Goal: Information Seeking & Learning: Check status

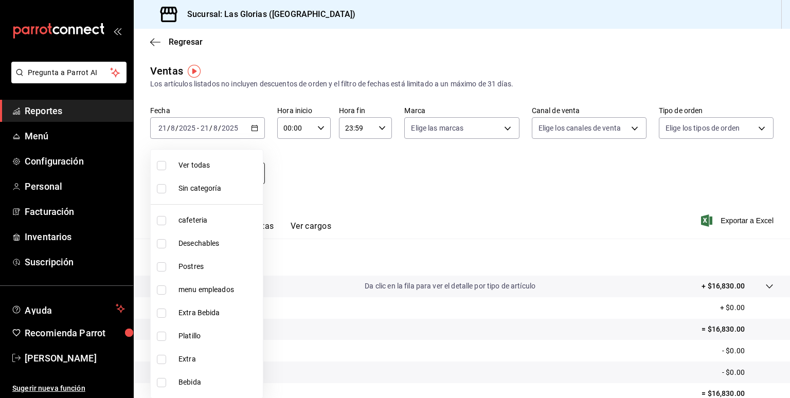
click at [255, 174] on body "Pregunta a Parrot AI Reportes Menú Configuración Personal Facturación Inventari…" at bounding box center [395, 199] width 790 height 398
click at [321, 193] on div at bounding box center [395, 199] width 790 height 398
click at [255, 175] on body "Pregunta a Parrot AI Reportes Menú Configuración Personal Facturación Inventari…" at bounding box center [395, 199] width 790 height 398
click at [315, 166] on div at bounding box center [395, 199] width 790 height 398
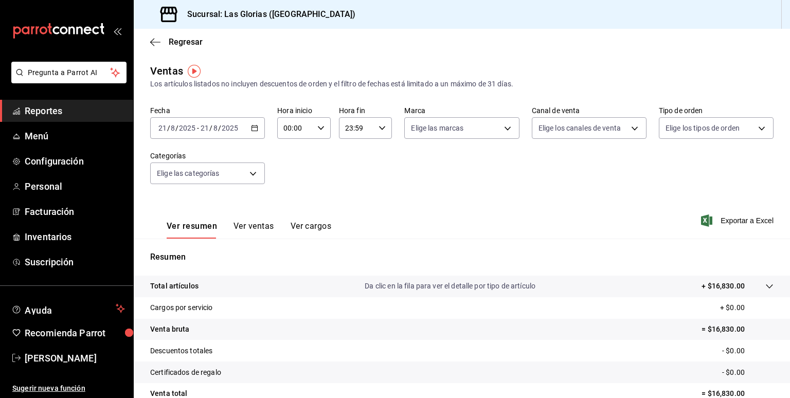
click at [249, 225] on button "Ver ventas" at bounding box center [253, 229] width 41 height 17
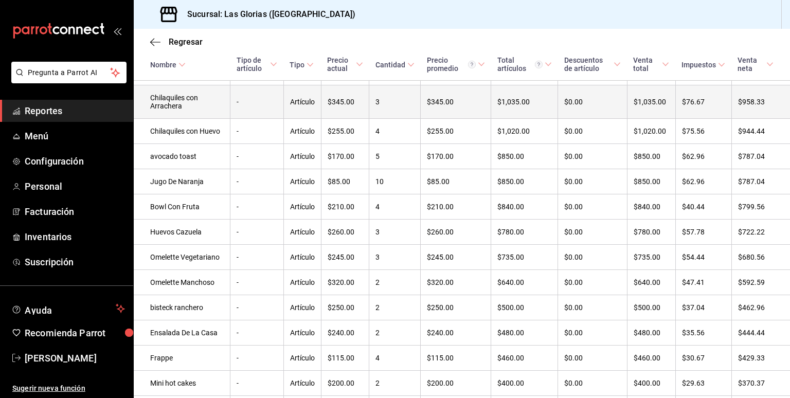
scroll to position [276, 0]
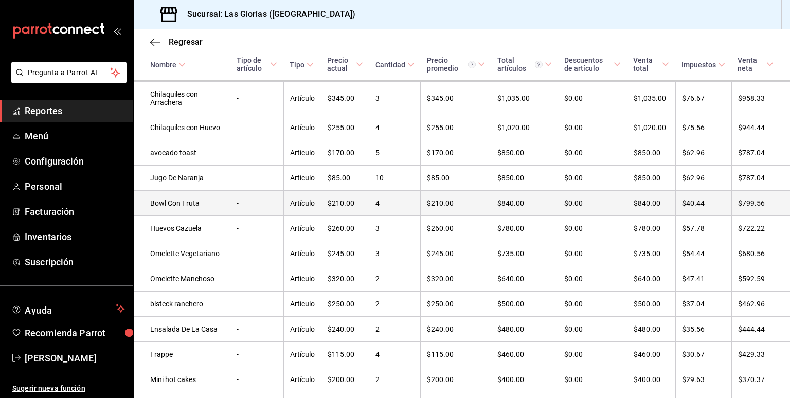
click at [344, 216] on td "$210.00" at bounding box center [345, 203] width 48 height 25
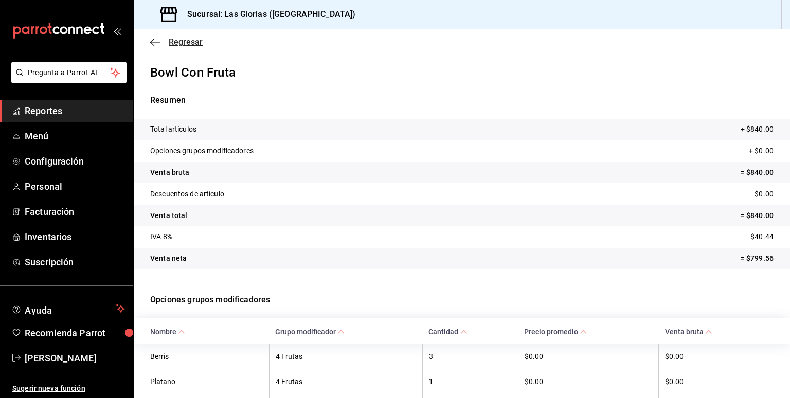
click at [154, 42] on icon "button" at bounding box center [155, 42] width 10 height 1
click at [154, 42] on icon "button" at bounding box center [155, 42] width 10 height 9
click at [152, 45] on icon "button" at bounding box center [155, 42] width 10 height 9
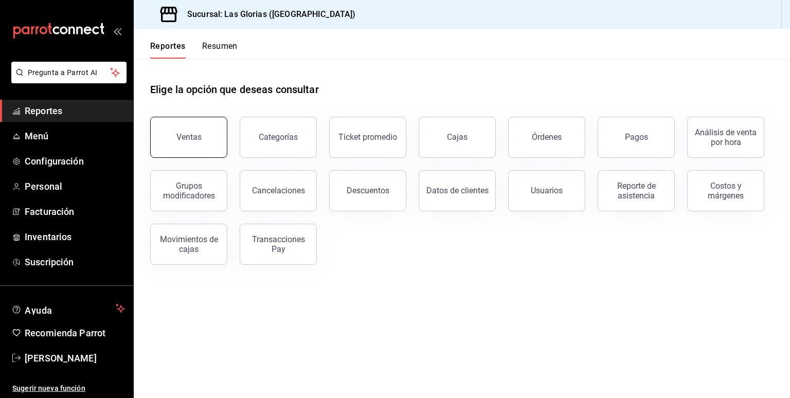
click at [204, 132] on button "Ventas" at bounding box center [188, 137] width 77 height 41
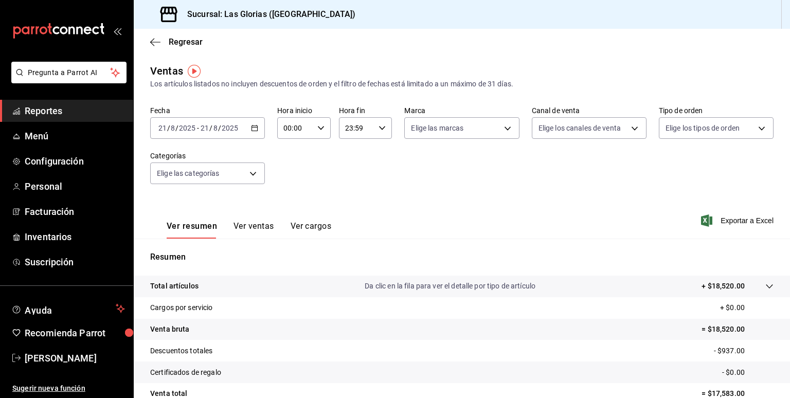
click at [256, 226] on button "Ver ventas" at bounding box center [253, 229] width 41 height 17
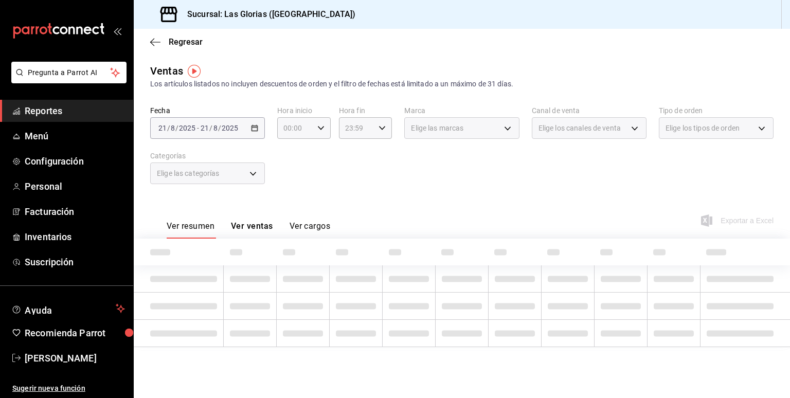
click at [256, 226] on button "Ver ventas" at bounding box center [252, 229] width 42 height 17
click at [255, 223] on button "Ver ventas" at bounding box center [252, 229] width 42 height 17
click at [264, 229] on button "Ver ventas" at bounding box center [252, 229] width 42 height 17
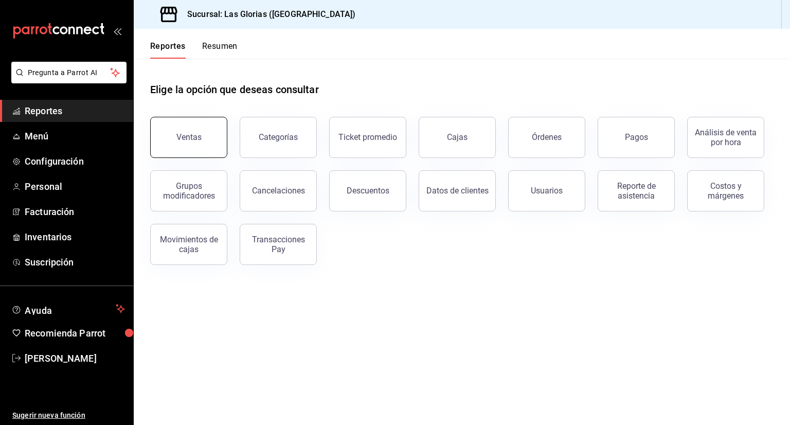
click at [182, 125] on button "Ventas" at bounding box center [188, 137] width 77 height 41
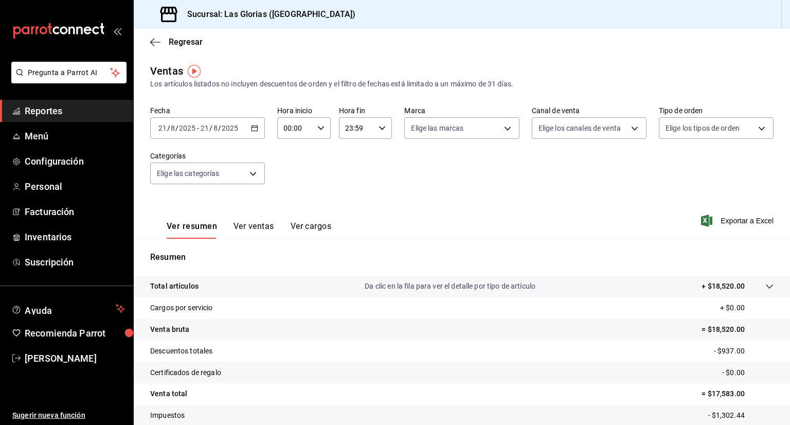
click at [269, 224] on button "Ver ventas" at bounding box center [253, 229] width 41 height 17
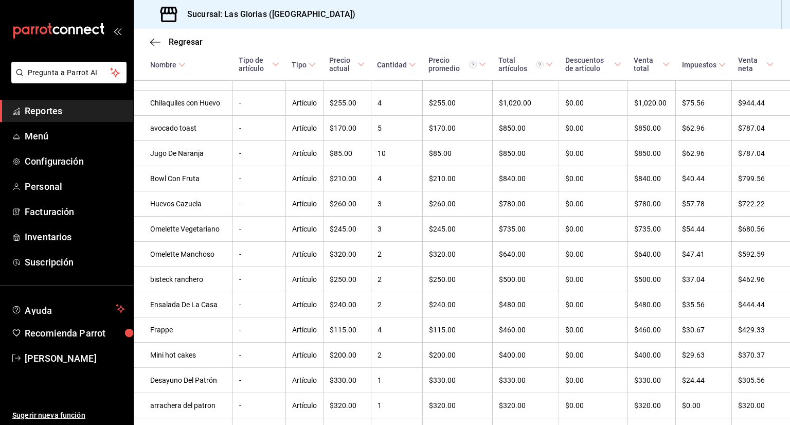
scroll to position [295, 0]
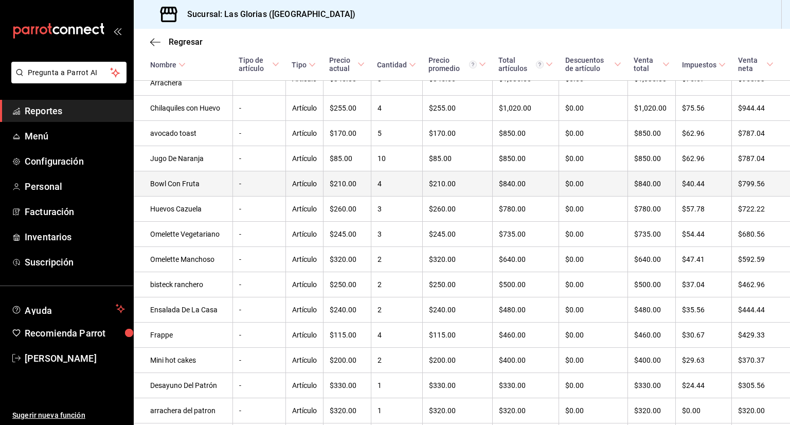
click at [338, 196] on td "$210.00" at bounding box center [347, 183] width 48 height 25
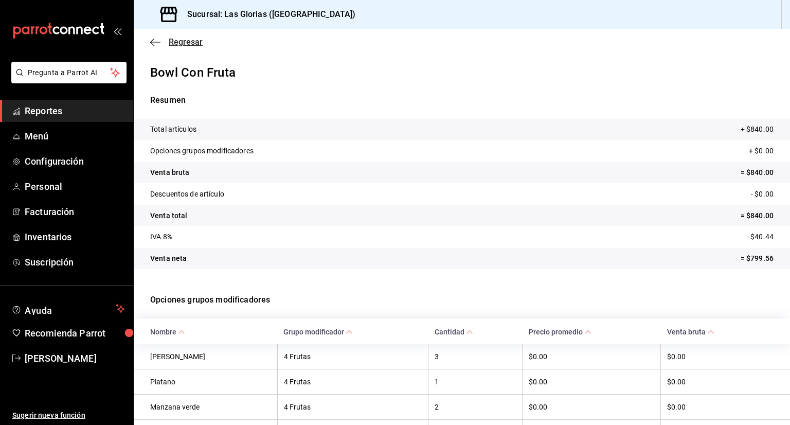
click at [152, 42] on icon "button" at bounding box center [155, 42] width 10 height 1
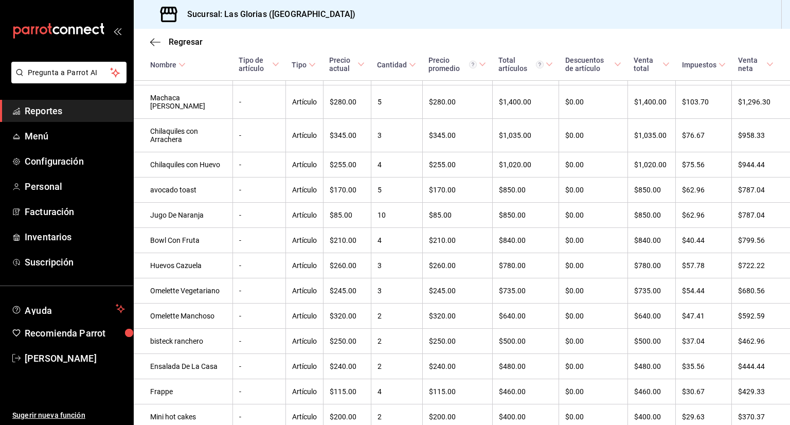
scroll to position [238, 0]
